Goal: Task Accomplishment & Management: Manage account settings

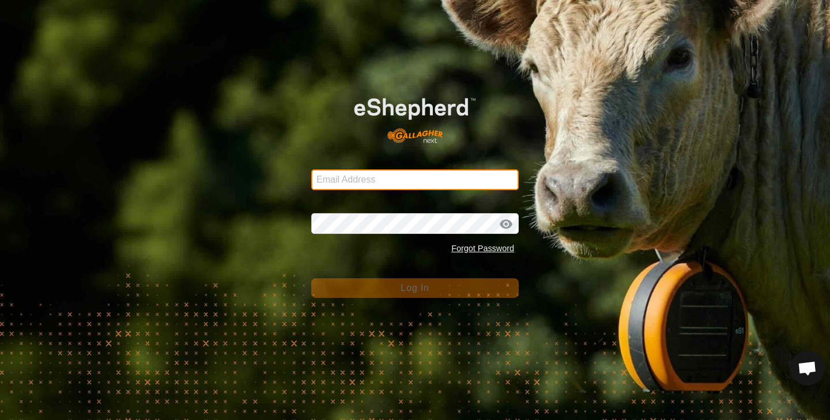
type input "[PERSON_NAME][EMAIL_ADDRESS][DOMAIN_NAME]"
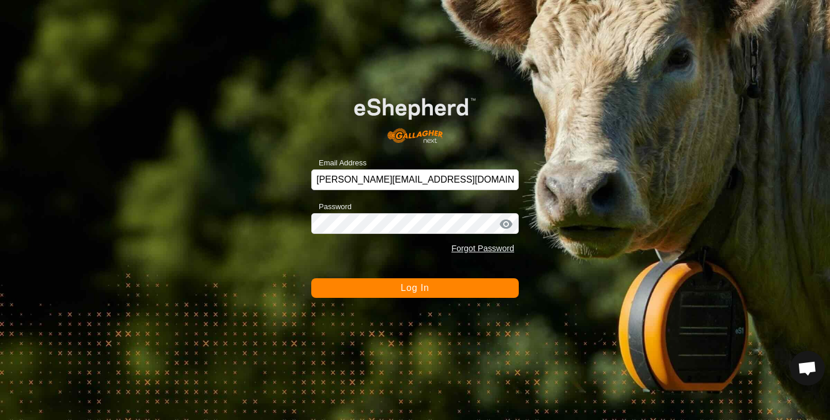
click at [412, 283] on span "Log In" at bounding box center [415, 288] width 28 height 10
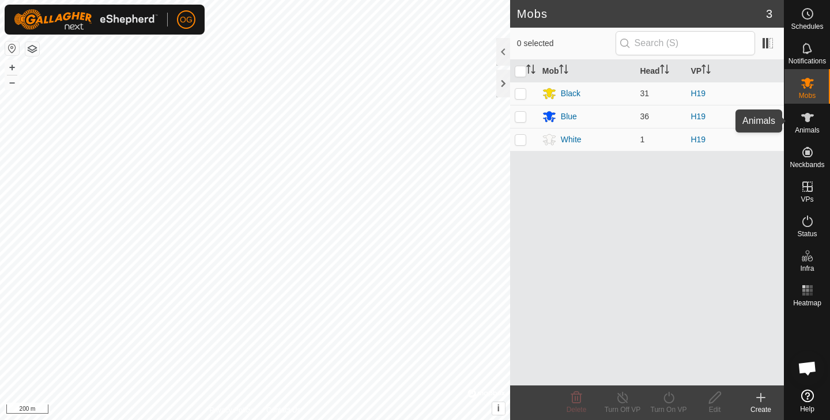
click at [809, 123] on icon at bounding box center [808, 118] width 14 height 14
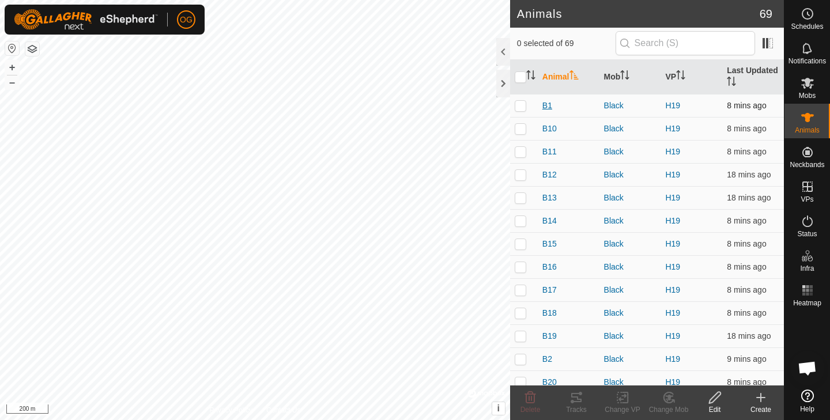
click at [543, 108] on span "B1" at bounding box center [548, 106] width 10 height 12
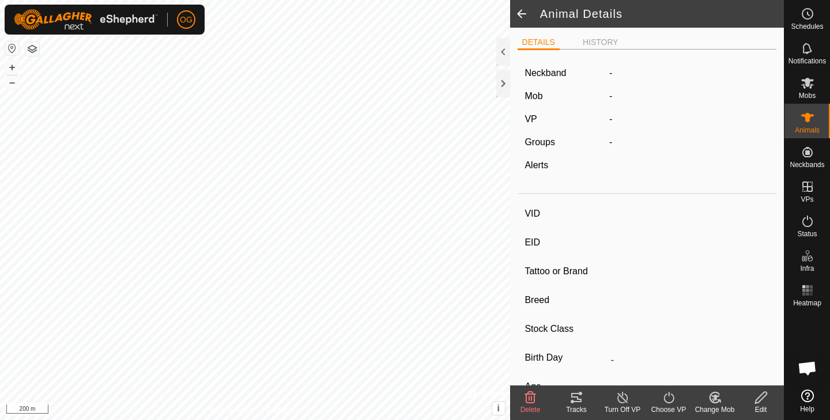
type input "B1"
type input "951010002705833"
type input "-"
type input "Angus"
type input "-"
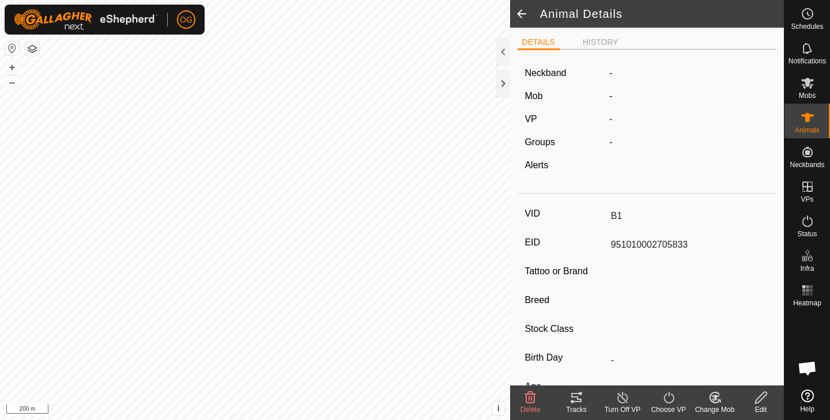
type input "0 kg"
type input "-"
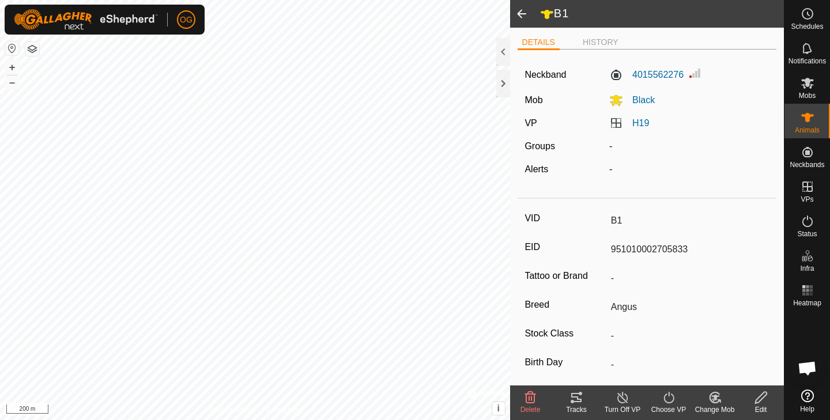
click at [521, 8] on span at bounding box center [521, 14] width 23 height 28
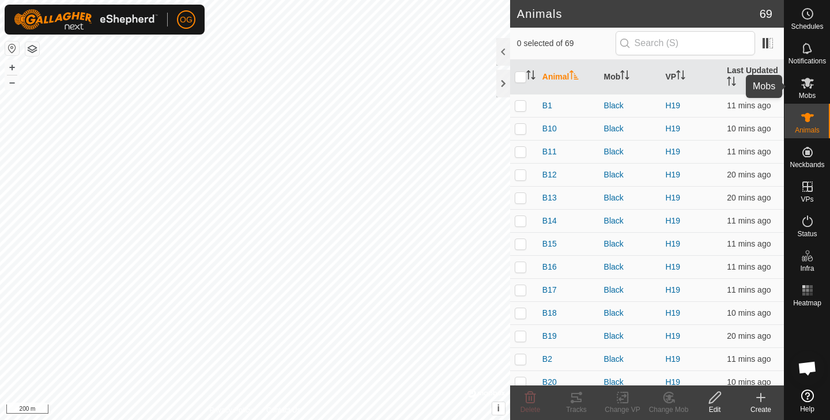
click at [813, 89] on icon at bounding box center [808, 83] width 14 height 14
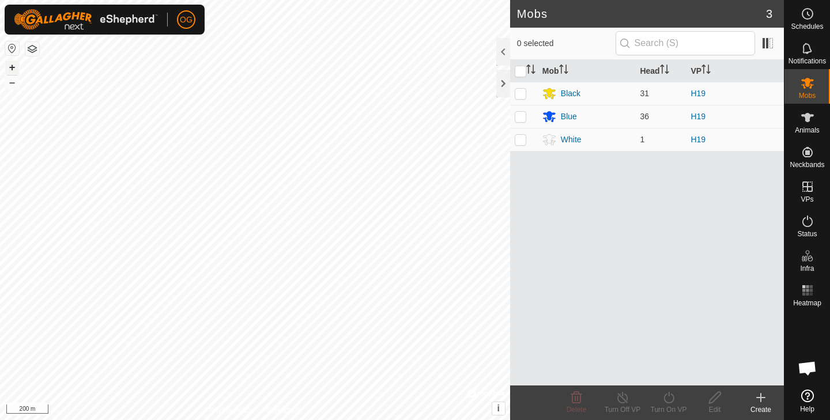
click at [13, 66] on button "+" at bounding box center [12, 68] width 14 height 14
click at [12, 65] on button "+" at bounding box center [12, 68] width 14 height 14
click at [13, 84] on button "–" at bounding box center [12, 83] width 14 height 14
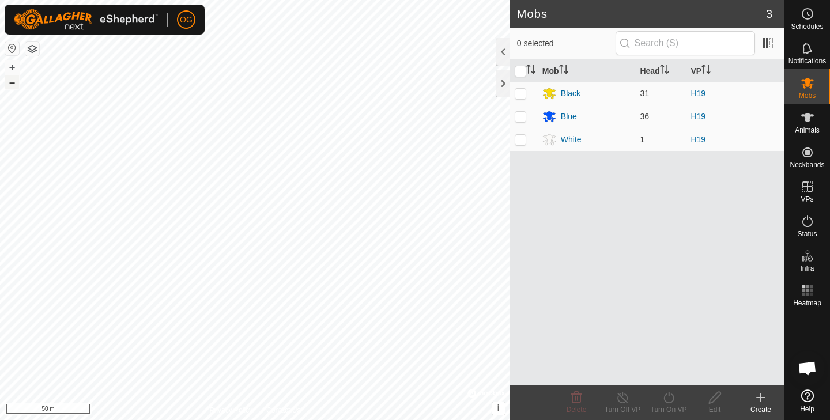
click at [13, 84] on button "–" at bounding box center [12, 83] width 14 height 14
